Goal: Information Seeking & Learning: Understand process/instructions

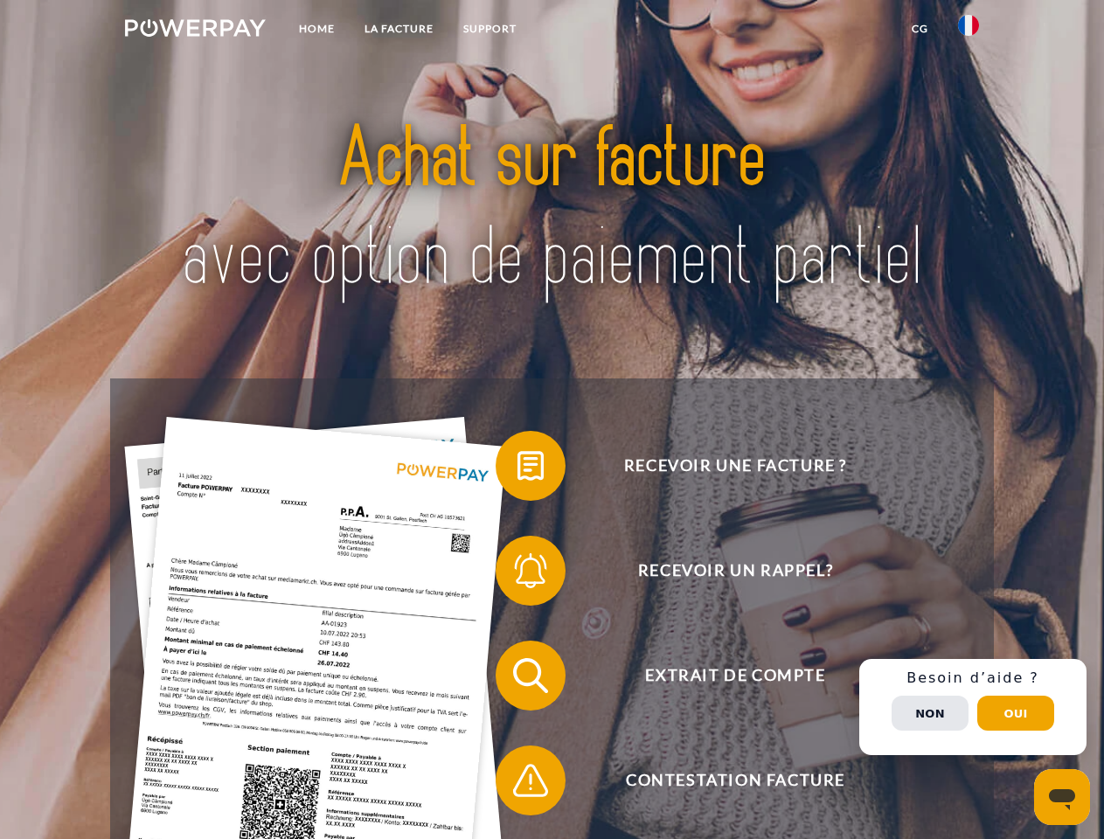
click at [195, 31] on img at bounding box center [195, 27] width 141 height 17
click at [968, 31] on img at bounding box center [968, 25] width 21 height 21
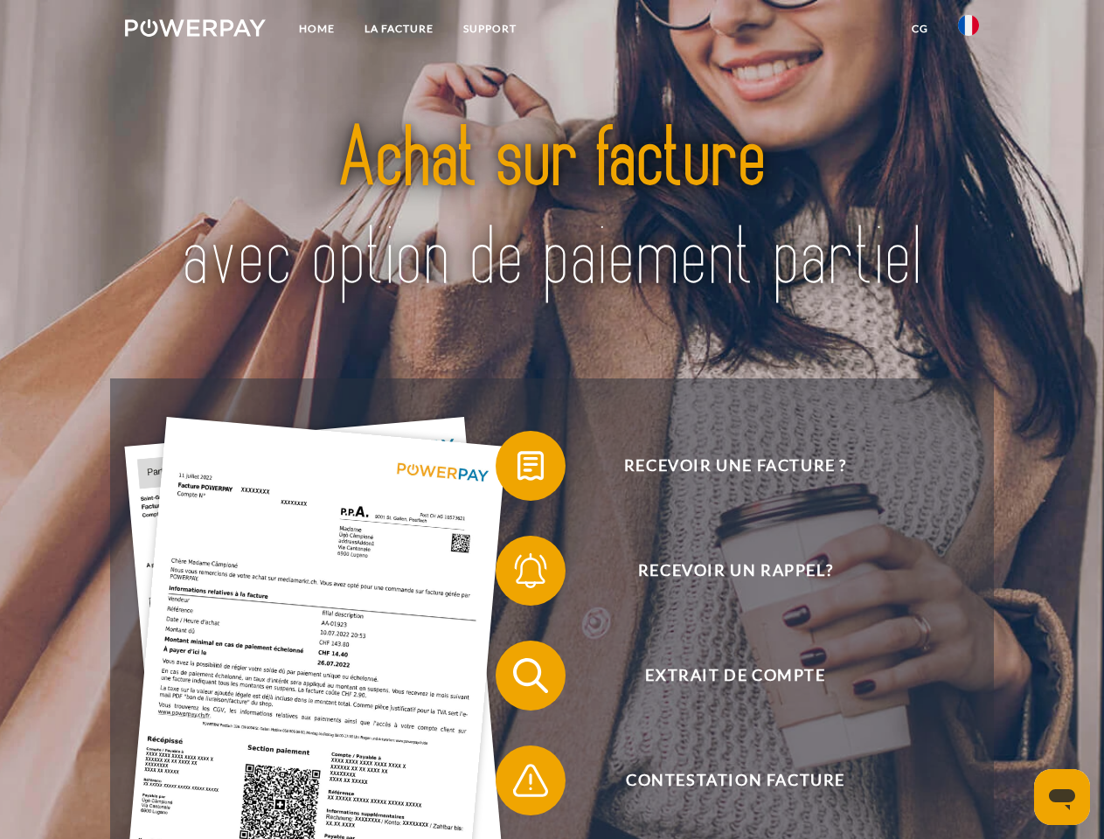
click at [919, 29] on link "CG" at bounding box center [920, 28] width 46 height 31
click at [517, 469] on span at bounding box center [504, 465] width 87 height 87
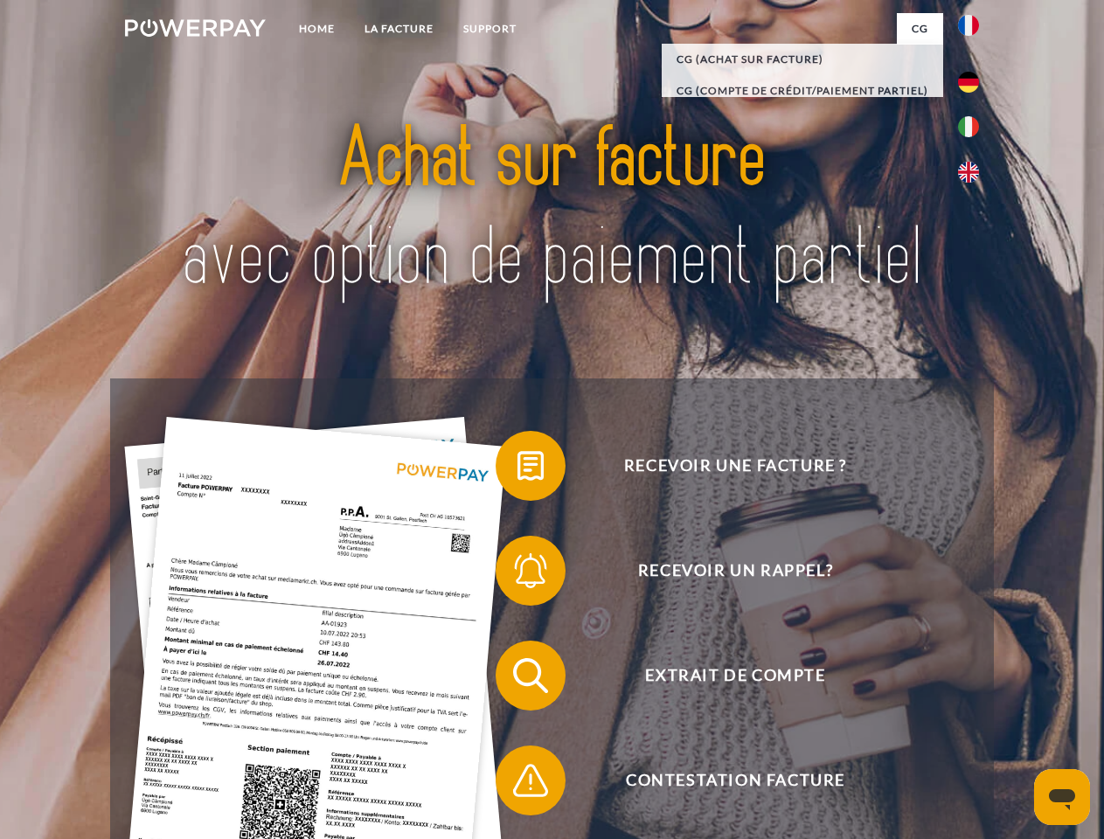
click at [517, 574] on span at bounding box center [504, 570] width 87 height 87
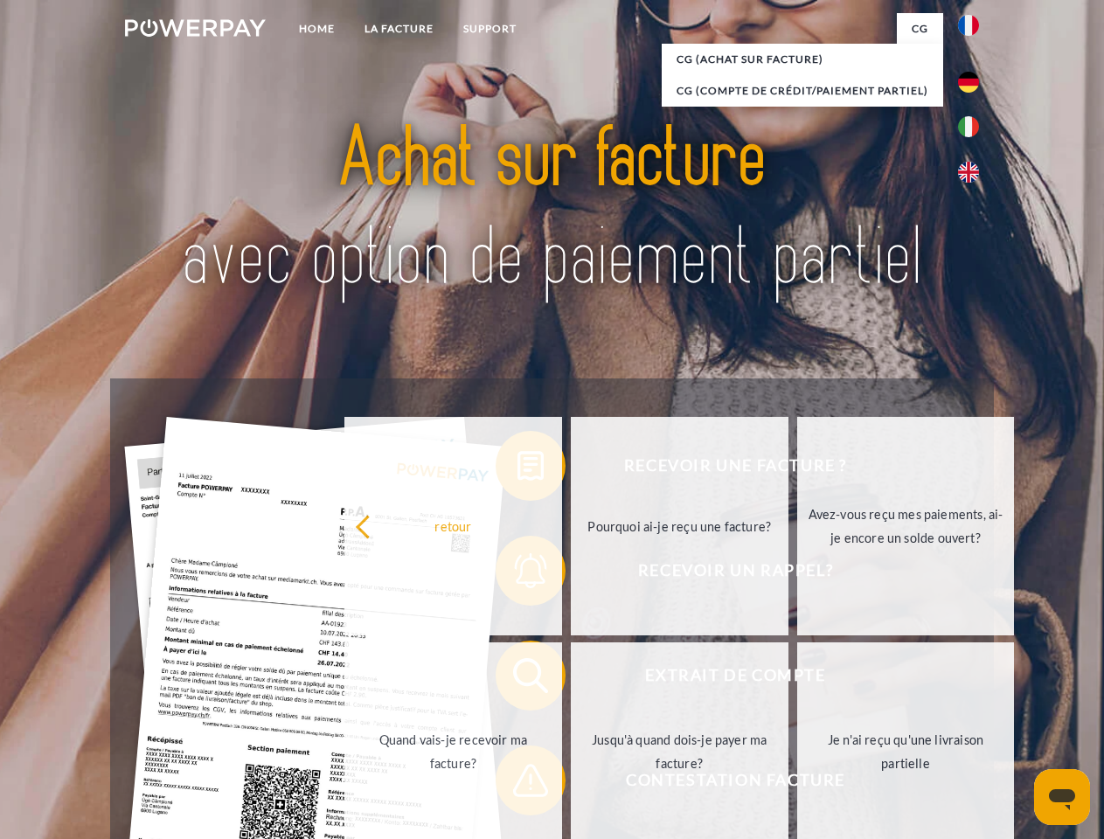
click at [571, 679] on link "Jusqu'à quand dois-je payer ma facture?" at bounding box center [680, 751] width 218 height 218
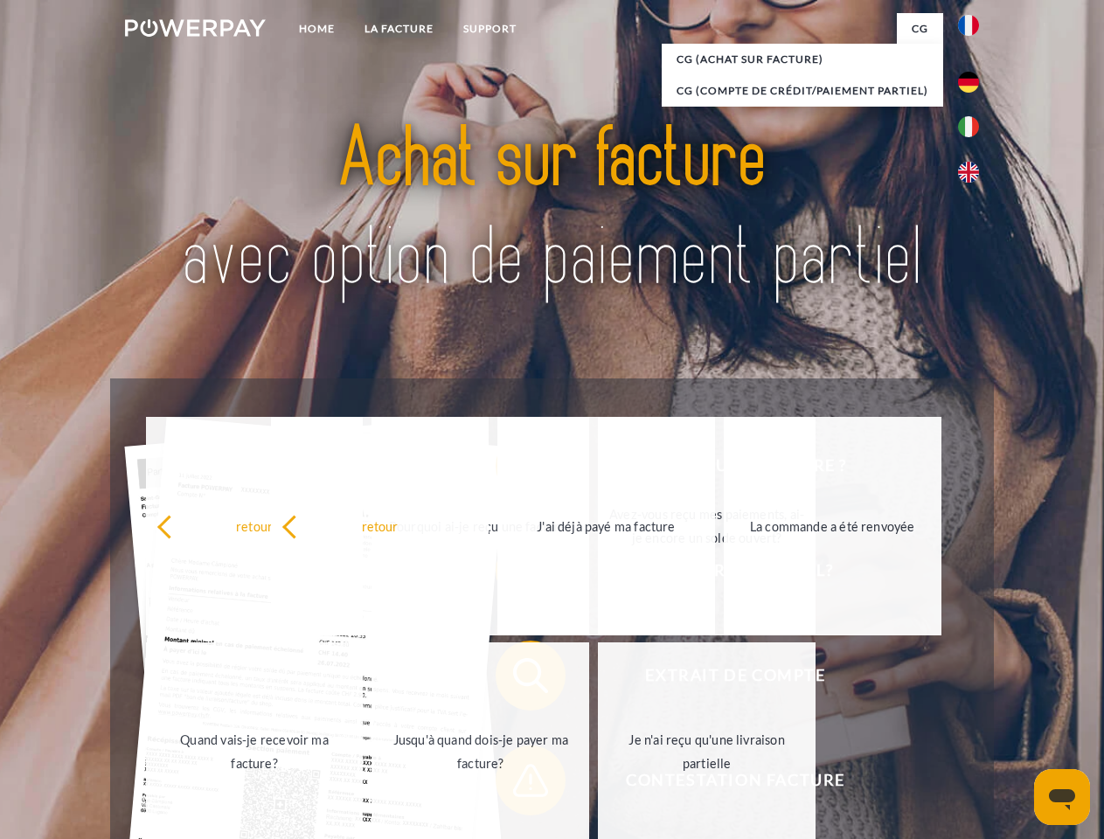
click at [517, 784] on span at bounding box center [504, 780] width 87 height 87
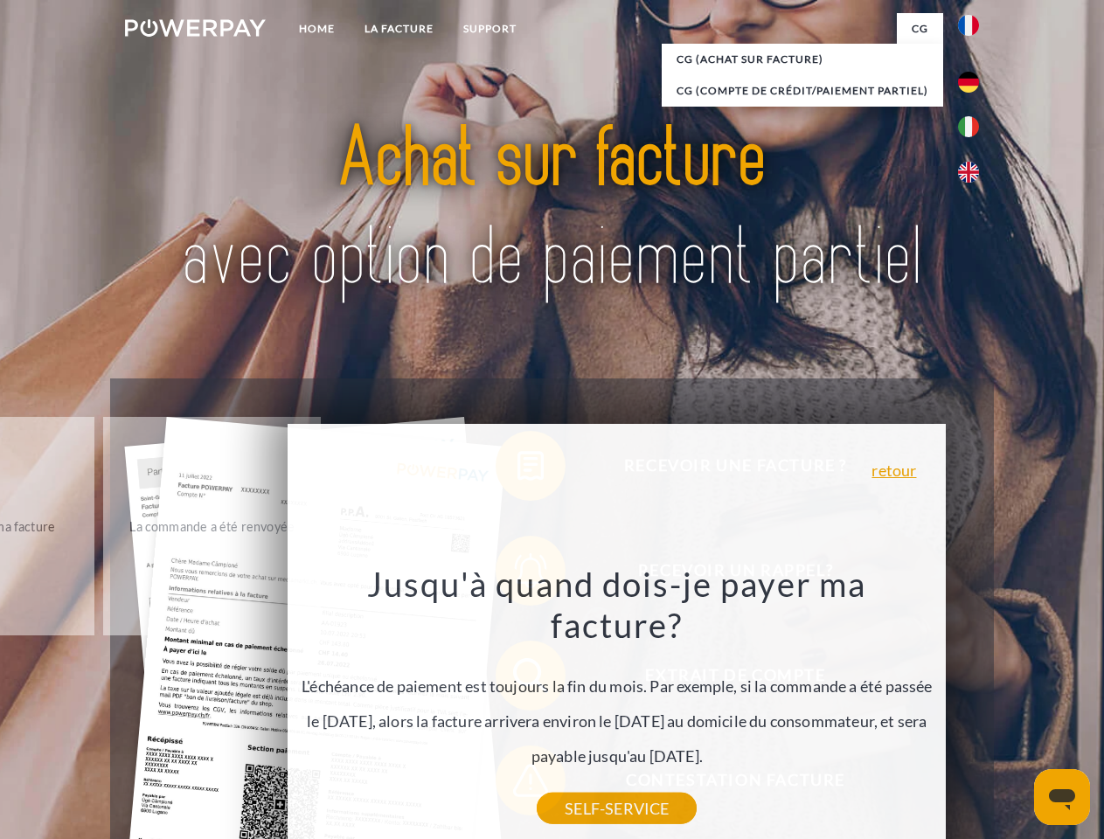
click at [973, 707] on div "Recevoir une facture ? Recevoir un rappel? Extrait de compte retour" at bounding box center [551, 727] width 883 height 699
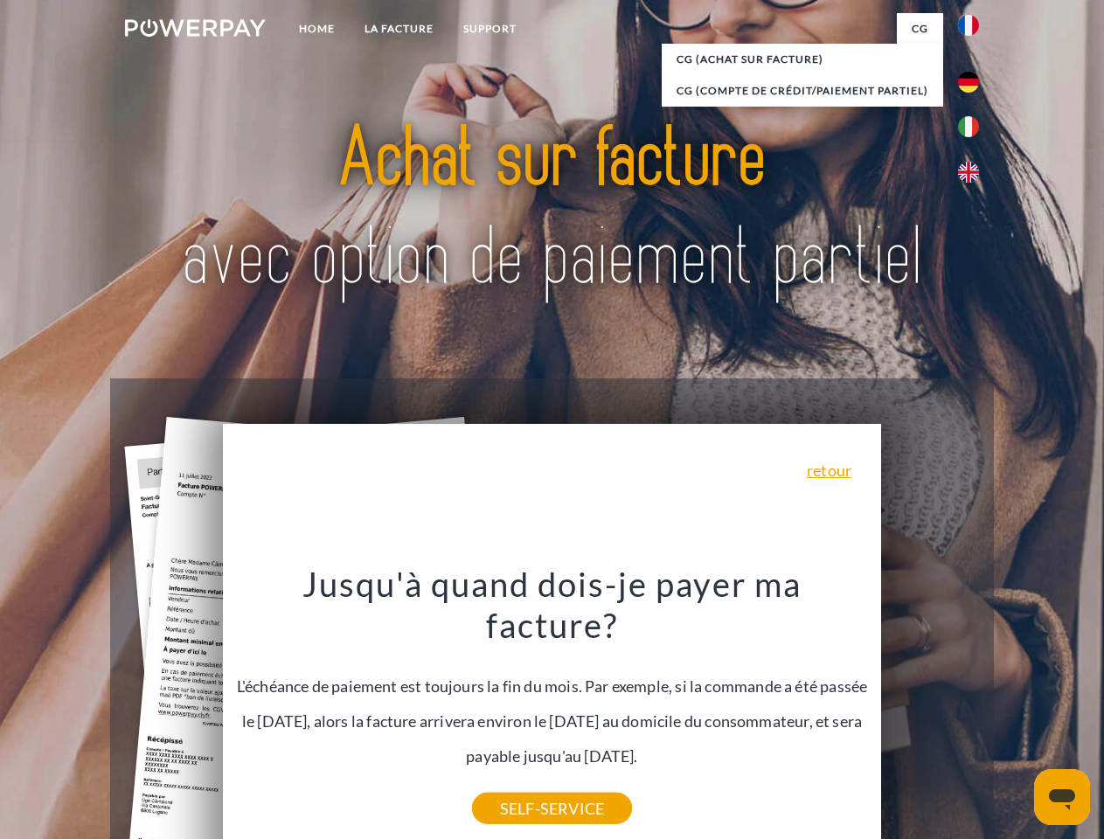
click at [930, 710] on span "Extrait de compte" at bounding box center [735, 676] width 428 height 70
click at [1015, 713] on header "Home LA FACTURE Support" at bounding box center [552, 603] width 1104 height 1207
